Goal: Entertainment & Leisure: Consume media (video, audio)

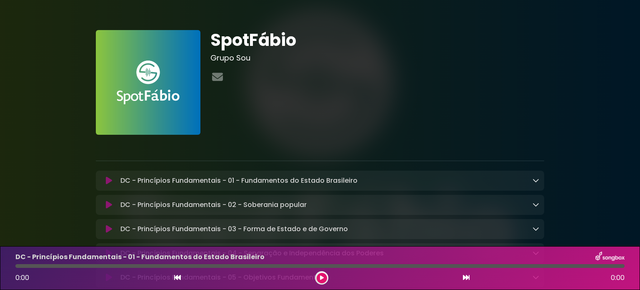
click at [322, 278] on icon at bounding box center [322, 277] width 4 height 5
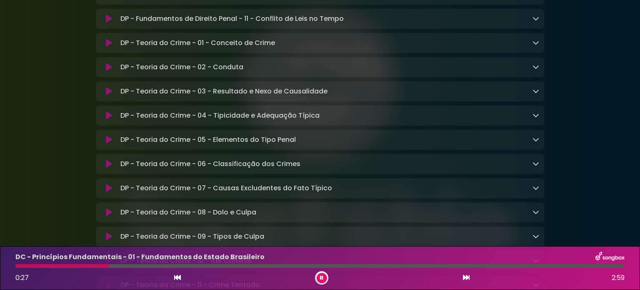
scroll to position [4669, 0]
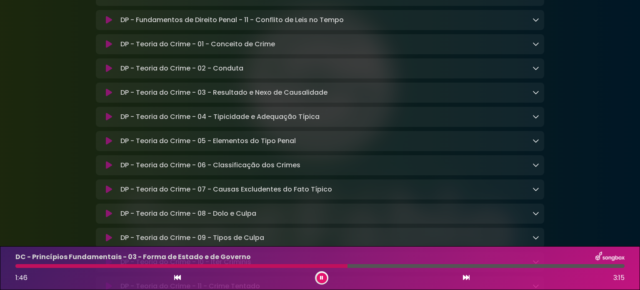
click at [323, 273] on button at bounding box center [322, 278] width 10 height 10
click at [327, 277] on button at bounding box center [322, 278] width 10 height 10
click at [321, 276] on icon at bounding box center [322, 277] width 4 height 5
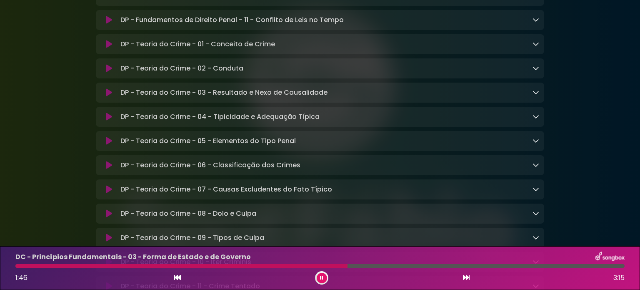
click at [323, 276] on icon at bounding box center [321, 277] width 3 height 5
click at [323, 273] on button at bounding box center [322, 278] width 10 height 10
click at [320, 280] on icon at bounding box center [321, 277] width 3 height 5
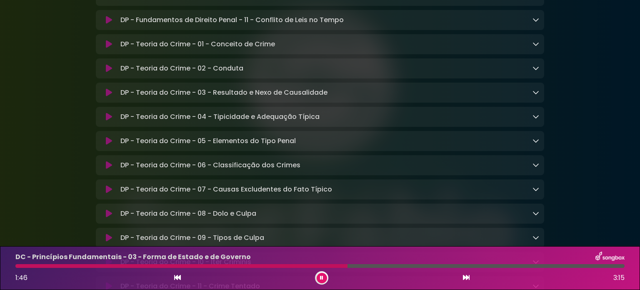
scroll to position [4668, 0]
click at [322, 278] on icon at bounding box center [322, 277] width 4 height 5
click at [323, 279] on icon at bounding box center [321, 277] width 3 height 5
click at [319, 277] on button at bounding box center [322, 278] width 10 height 10
